Goal: Information Seeking & Learning: Learn about a topic

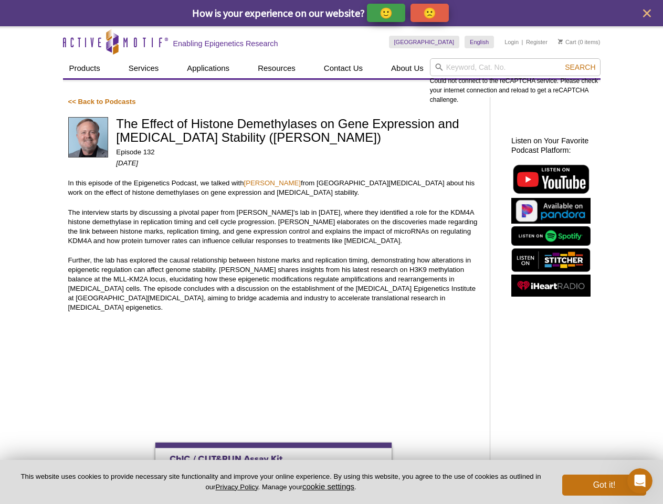
click at [387, 13] on p "🙂" at bounding box center [385, 12] width 13 height 13
click at [646, 13] on icon "close" at bounding box center [647, 13] width 8 height 8
click at [515, 67] on div "Could not connect to the reCAPTCHA service. Please check your internet connecti…" at bounding box center [515, 81] width 171 height 46
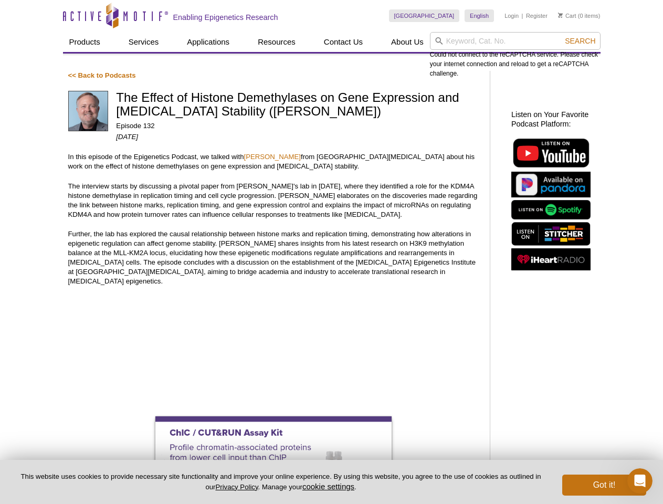
click at [580, 67] on div "Could not connect to the reCAPTCHA service. Please check your internet connecti…" at bounding box center [515, 55] width 171 height 46
click at [330, 486] on button "cookie settings" at bounding box center [328, 486] width 52 height 9
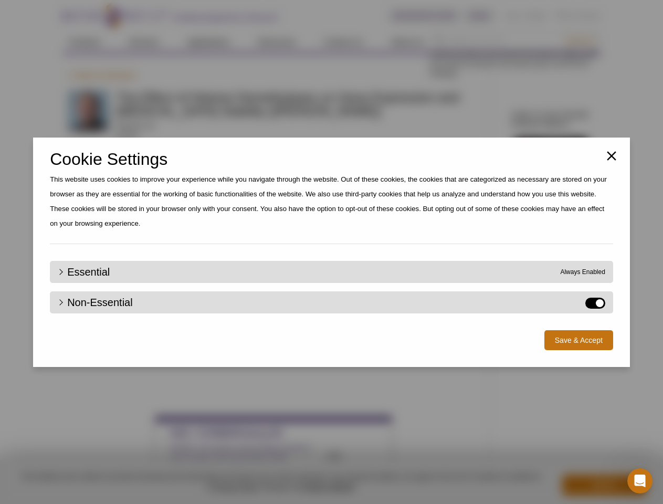
click at [604, 485] on div "Close Cookie Settings This website uses cookies to improve your experience whil…" at bounding box center [331, 252] width 663 height 504
click at [640, 481] on icon "Open Intercom Messenger" at bounding box center [639, 480] width 17 height 17
